Goal: Transaction & Acquisition: Obtain resource

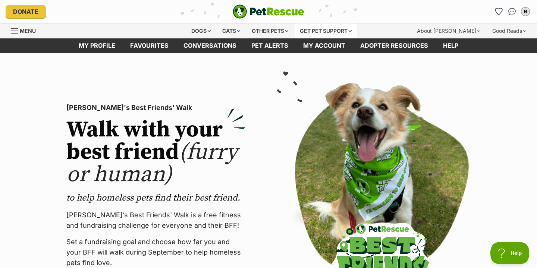
click at [340, 35] on div "Get pet support" at bounding box center [326, 31] width 62 height 15
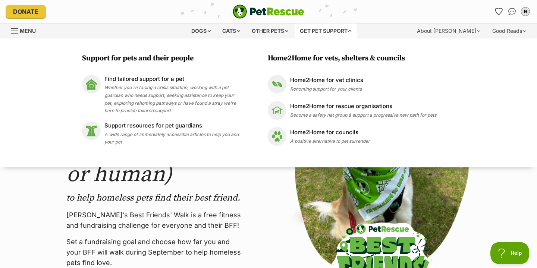
click at [258, 201] on div "PetRescue's Best Friends' Walk Walk with your best friend (furry or human) to h…" at bounding box center [269, 199] width 452 height 244
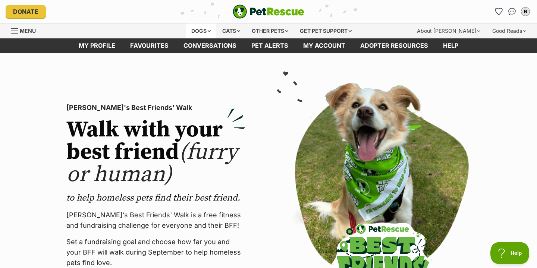
click at [202, 32] on div "Dogs" at bounding box center [201, 31] width 30 height 15
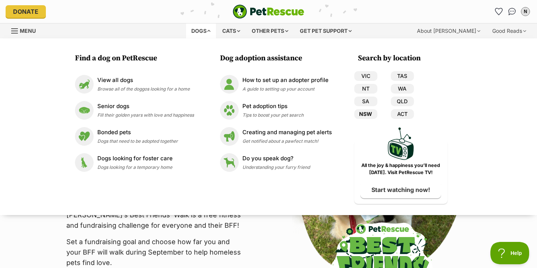
click at [367, 112] on link "NSW" at bounding box center [365, 114] width 23 height 10
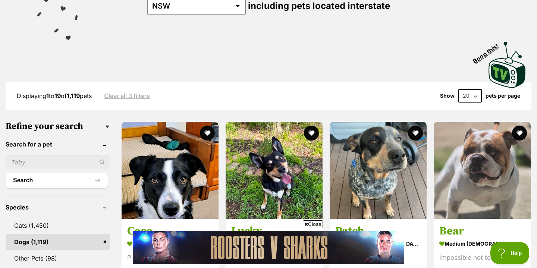
click at [48, 163] on input "text" at bounding box center [58, 162] width 104 height 14
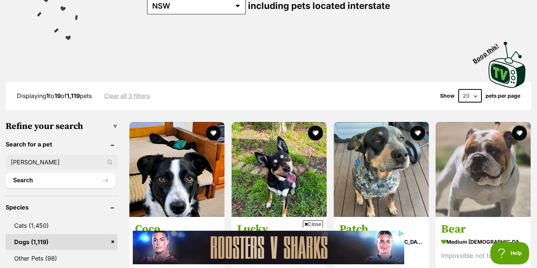
type input "pippin"
click at [6, 173] on button "Search" at bounding box center [61, 180] width 110 height 15
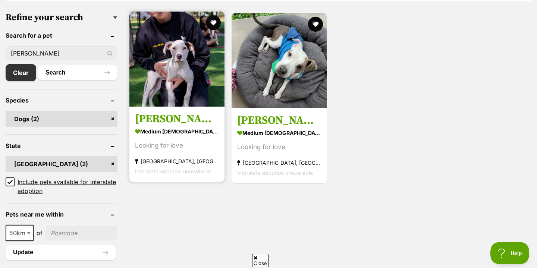
click at [165, 112] on h3 "Pippin" at bounding box center [177, 119] width 84 height 14
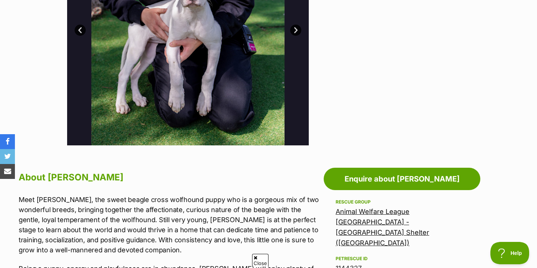
click at [391, 218] on div "Animal Welfare League [GEOGRAPHIC_DATA] - [GEOGRAPHIC_DATA] Shelter ([GEOGRAPHI…" at bounding box center [402, 228] width 133 height 42
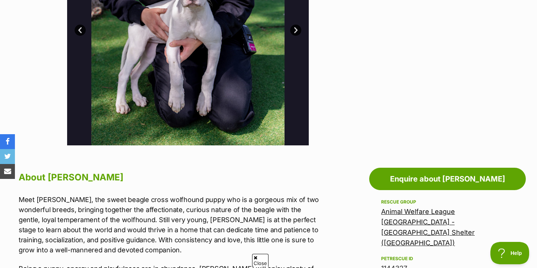
click at [393, 211] on link "Animal Welfare League [GEOGRAPHIC_DATA] - [GEOGRAPHIC_DATA] Shelter ([GEOGRAPHI…" at bounding box center [428, 227] width 94 height 39
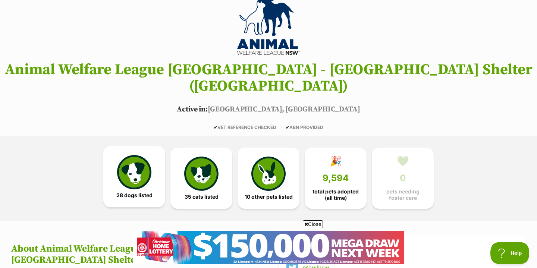
click at [127, 172] on img at bounding box center [134, 172] width 34 height 34
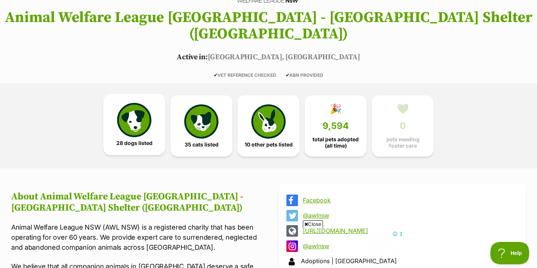
scroll to position [132, 0]
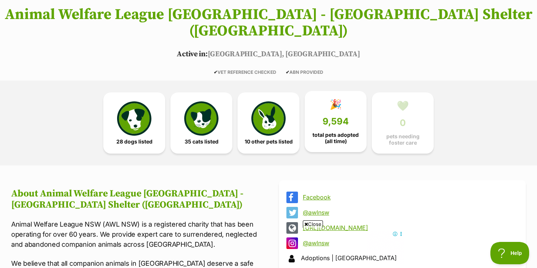
click at [325, 132] on span "total pets adopted (all time)" at bounding box center [335, 138] width 49 height 12
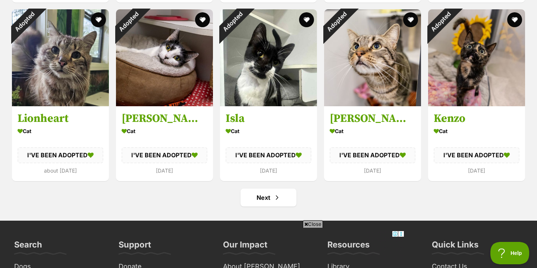
scroll to position [2793, 0]
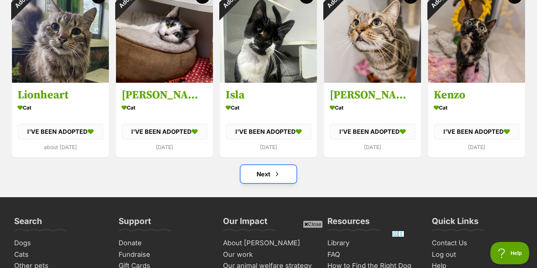
click at [279, 170] on span "Next page" at bounding box center [277, 174] width 7 height 9
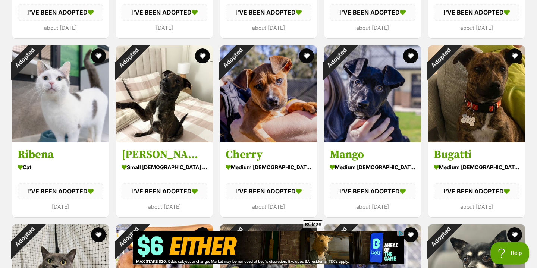
scroll to position [1303, 0]
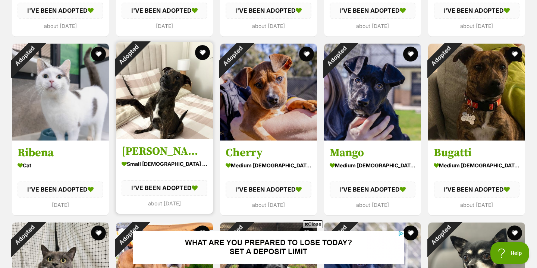
click at [176, 144] on h3 "[PERSON_NAME]" at bounding box center [165, 151] width 86 height 14
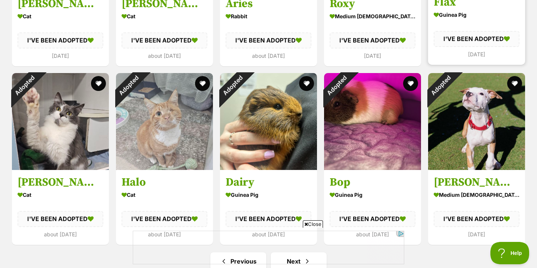
scroll to position [2785, 0]
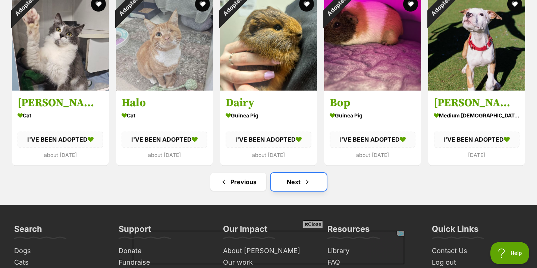
click at [311, 173] on link "Next" at bounding box center [299, 182] width 56 height 18
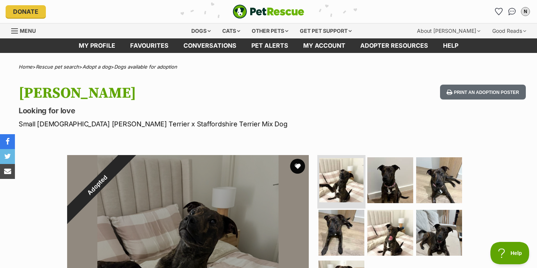
click at [337, 180] on img at bounding box center [341, 180] width 44 height 44
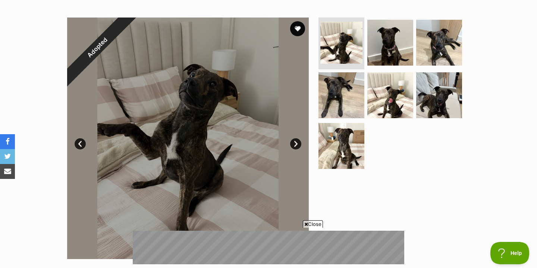
click at [295, 139] on link "Next" at bounding box center [295, 143] width 11 height 11
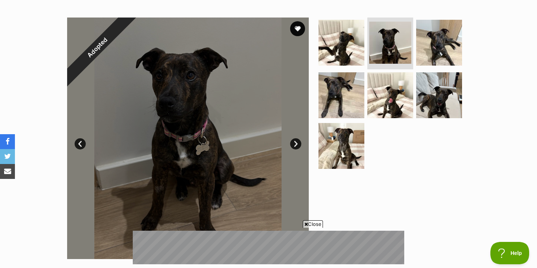
click at [295, 139] on link "Next" at bounding box center [295, 143] width 11 height 11
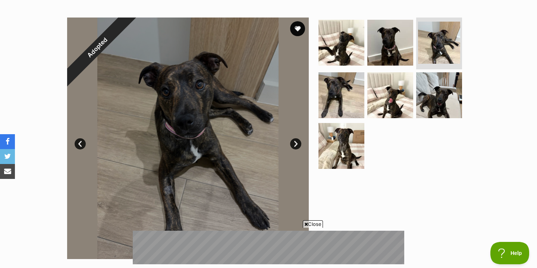
click at [295, 139] on link "Next" at bounding box center [295, 143] width 11 height 11
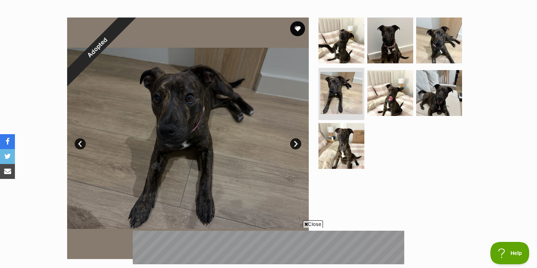
click at [295, 139] on link "Next" at bounding box center [295, 143] width 11 height 11
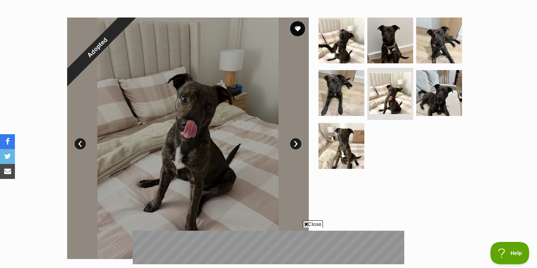
click at [295, 139] on link "Next" at bounding box center [295, 143] width 11 height 11
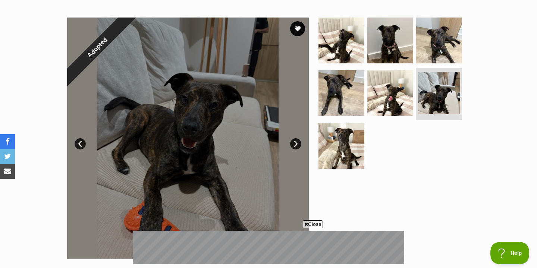
click at [295, 139] on link "Next" at bounding box center [295, 143] width 11 height 11
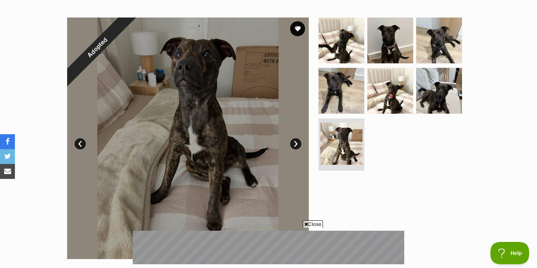
click at [295, 139] on link "Next" at bounding box center [295, 143] width 11 height 11
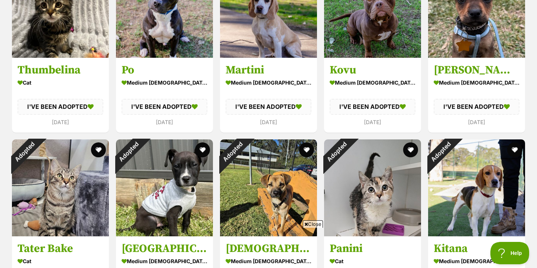
scroll to position [2738, 0]
